Goal: Information Seeking & Learning: Learn about a topic

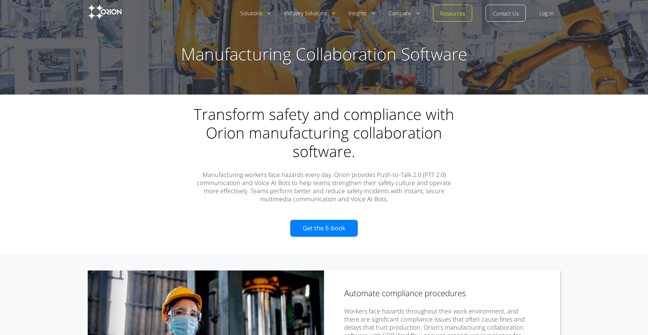
click at [448, 139] on h2 "Transform safety and compliance with Orion manufacturing collaboration software." at bounding box center [324, 138] width 270 height 66
click at [110, 9] on img at bounding box center [105, 12] width 34 height 16
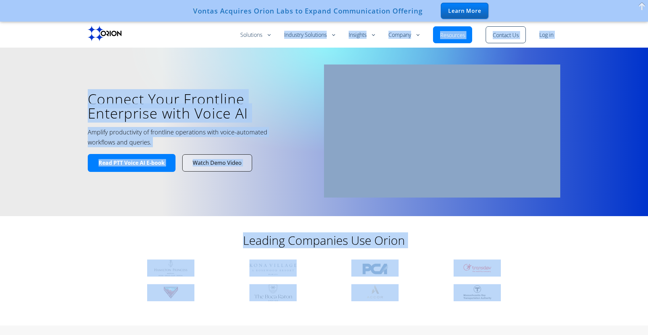
drag, startPoint x: 197, startPoint y: 8, endPoint x: 278, endPoint y: 25, distance: 82.7
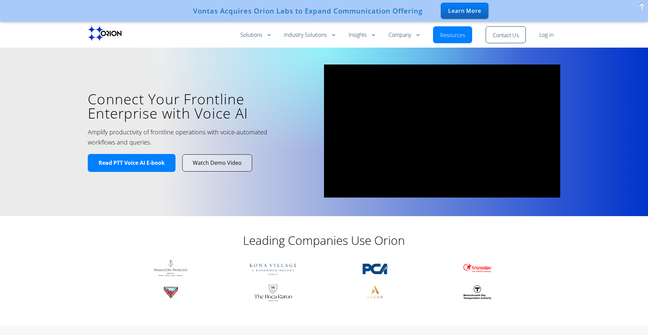
click at [280, 16] on div "Vontas Acquires Orion Labs to Expand Communication Offering" at bounding box center [309, 10] width 241 height 13
click at [458, 15] on div "Learn More" at bounding box center [465, 11] width 48 height 16
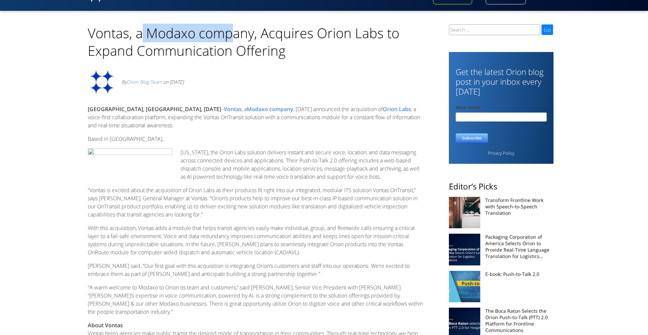
drag, startPoint x: 144, startPoint y: 32, endPoint x: 231, endPoint y: 33, distance: 87.4
click at [231, 33] on h1 "Vontas, a Modaxo company, Acquires Orion Labs to Expand Communication Offering" at bounding box center [255, 36] width 335 height 45
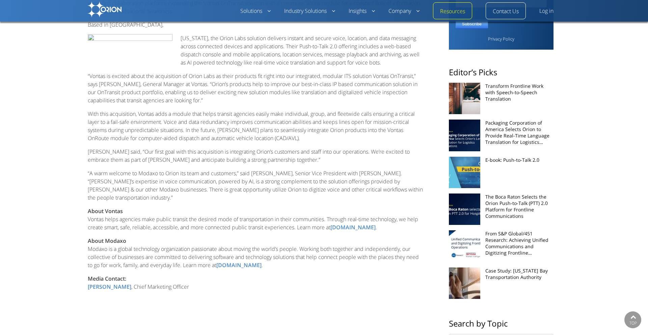
scroll to position [104, 0]
click at [107, 237] on strong "About Modaxo" at bounding box center [107, 239] width 38 height 7
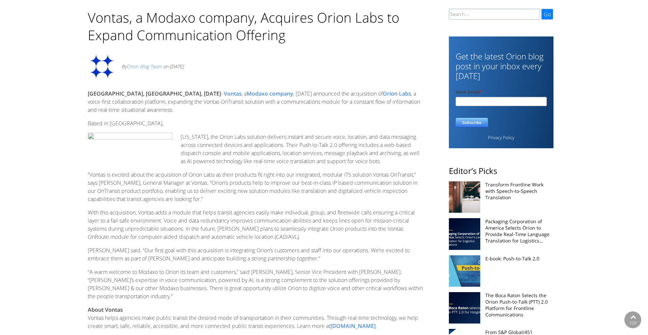
scroll to position [0, 0]
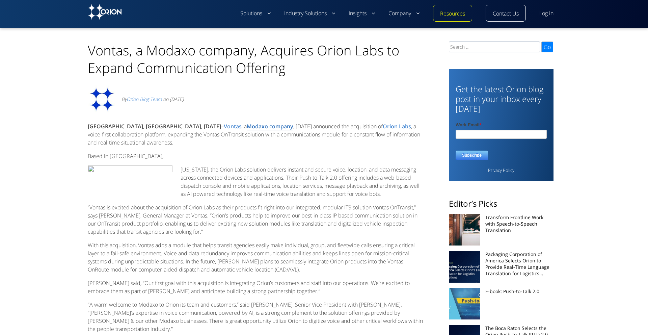
click at [247, 128] on link "Modaxo company" at bounding box center [270, 127] width 47 height 8
